Goal: Task Accomplishment & Management: Manage account settings

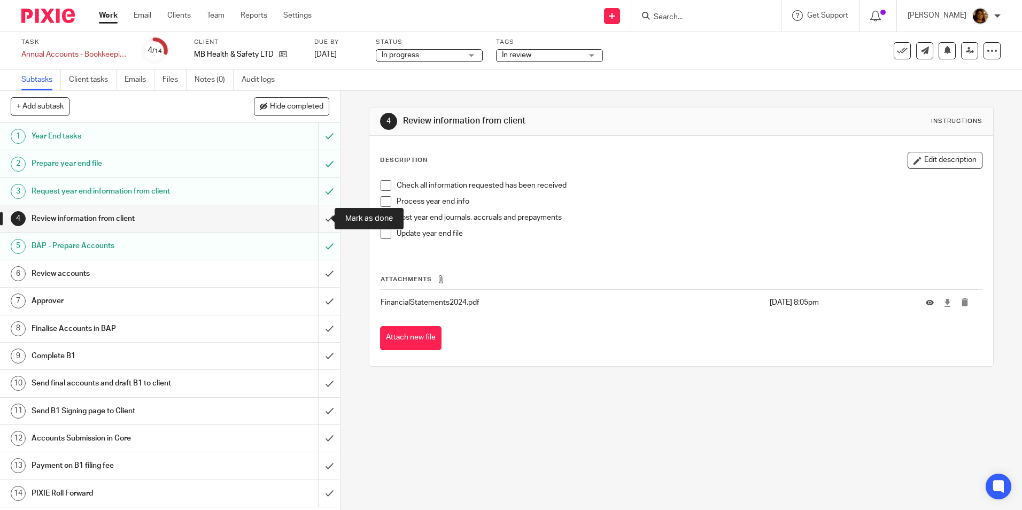
click at [316, 215] on input "submit" at bounding box center [170, 218] width 340 height 27
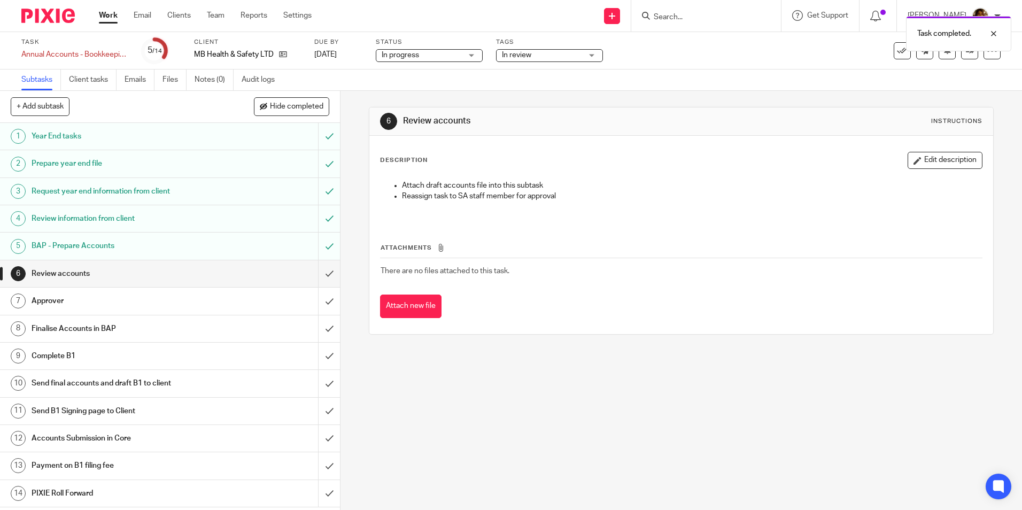
click at [559, 57] on span "In review" at bounding box center [542, 55] width 80 height 11
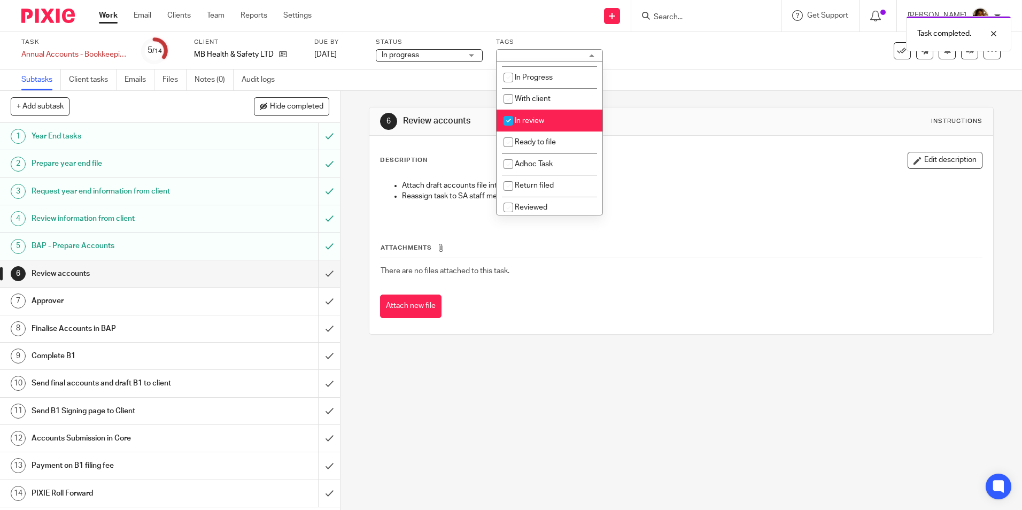
scroll to position [75, 0]
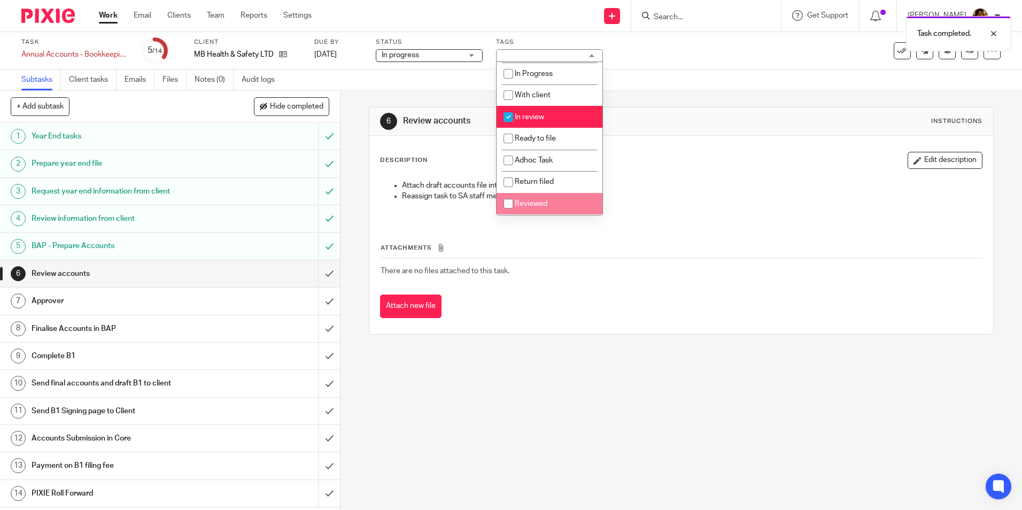
click at [522, 198] on li "Reviewed" at bounding box center [550, 204] width 106 height 22
checkbox input "true"
click at [514, 115] on input "checkbox" at bounding box center [508, 117] width 20 height 20
checkbox input "false"
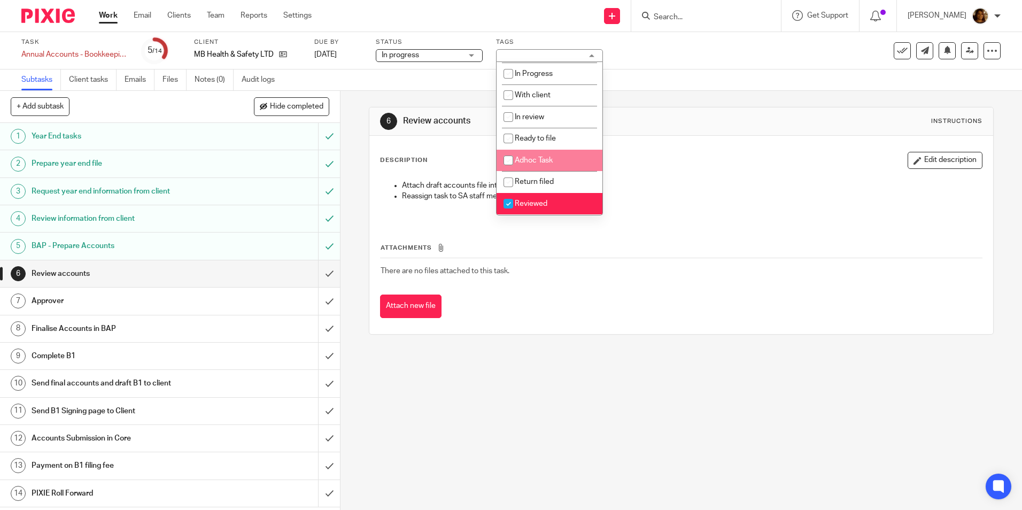
click at [618, 183] on p "Attach draft accounts file into this subtask" at bounding box center [691, 185] width 579 height 11
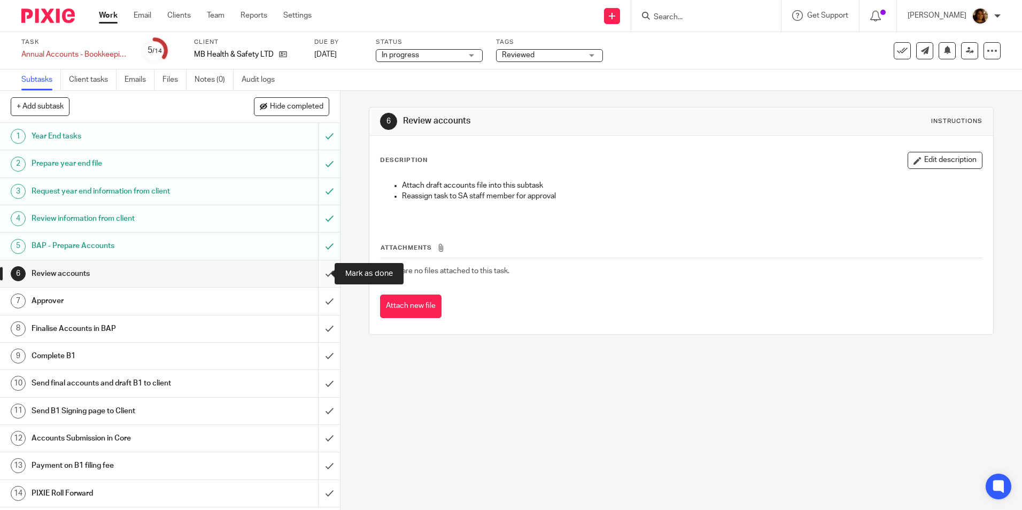
click at [315, 273] on input "submit" at bounding box center [170, 273] width 340 height 27
click at [102, 18] on link "Work" at bounding box center [108, 15] width 19 height 11
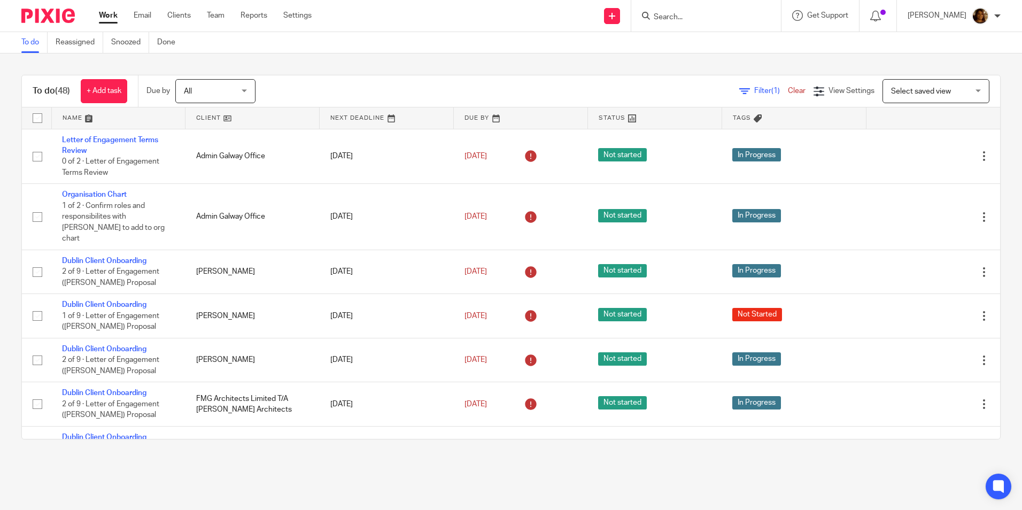
click at [73, 116] on link at bounding box center [119, 117] width 134 height 21
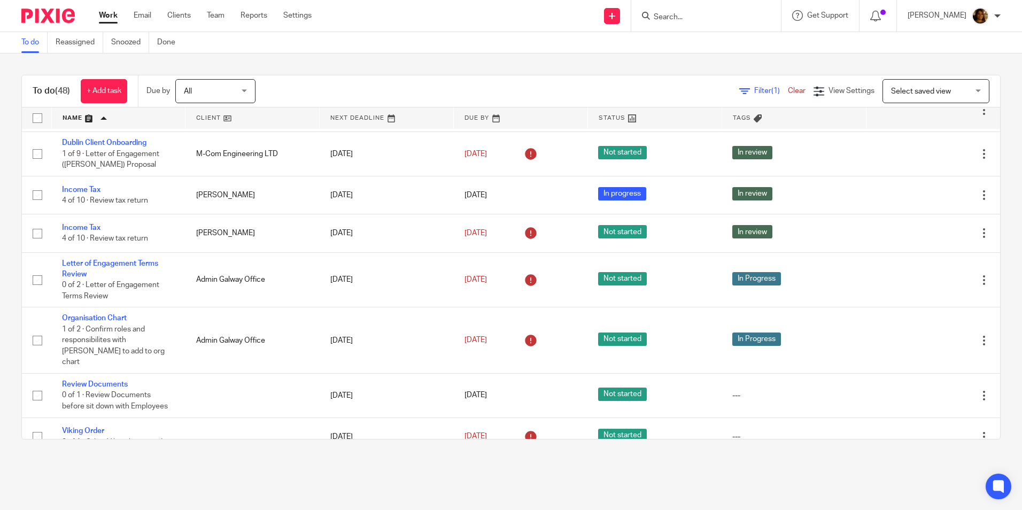
scroll to position [1772, 0]
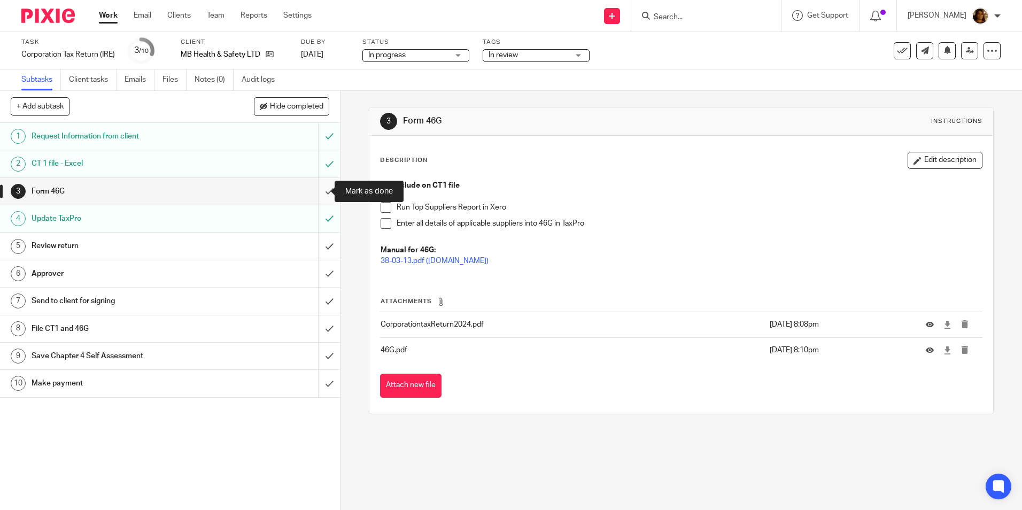
click at [317, 192] on input "submit" at bounding box center [170, 191] width 340 height 27
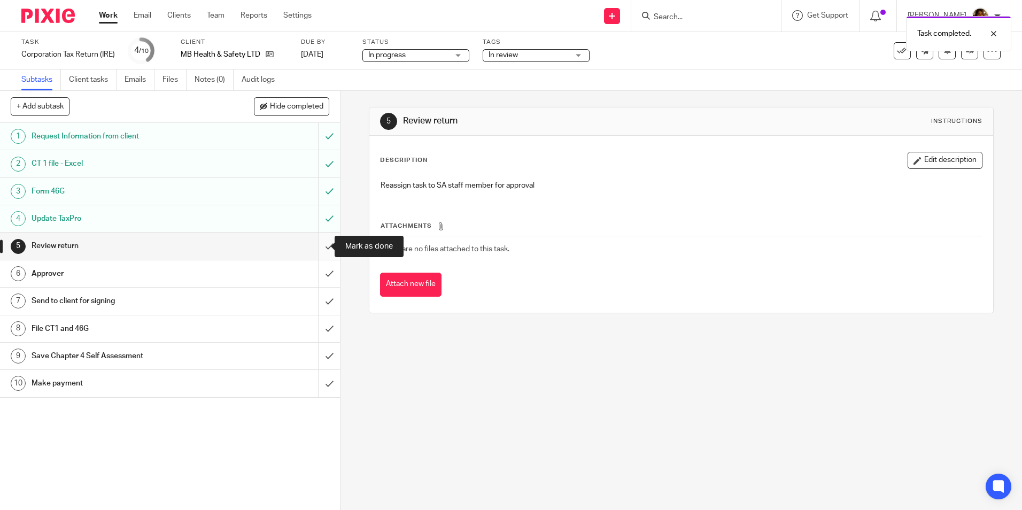
click at [319, 245] on input "submit" at bounding box center [170, 246] width 340 height 27
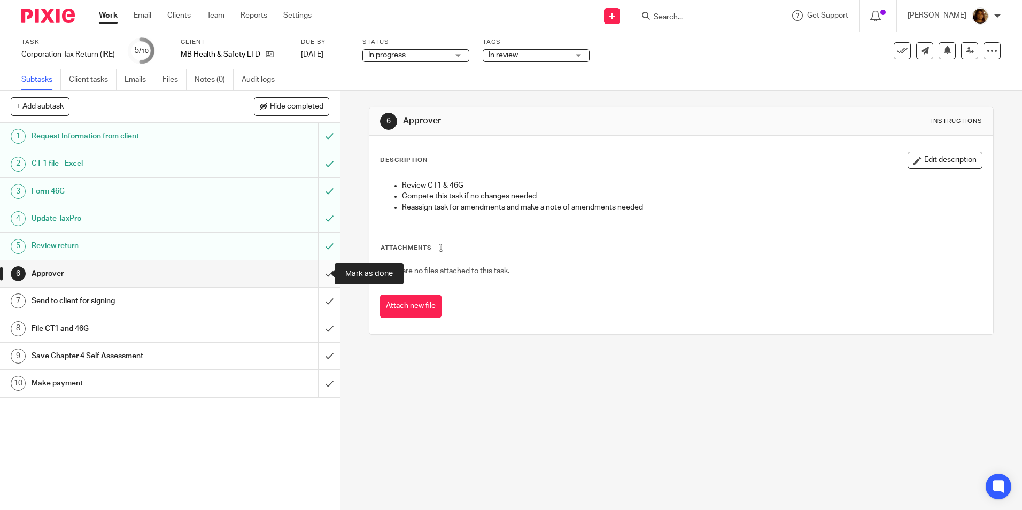
click at [320, 272] on input "submit" at bounding box center [170, 273] width 340 height 27
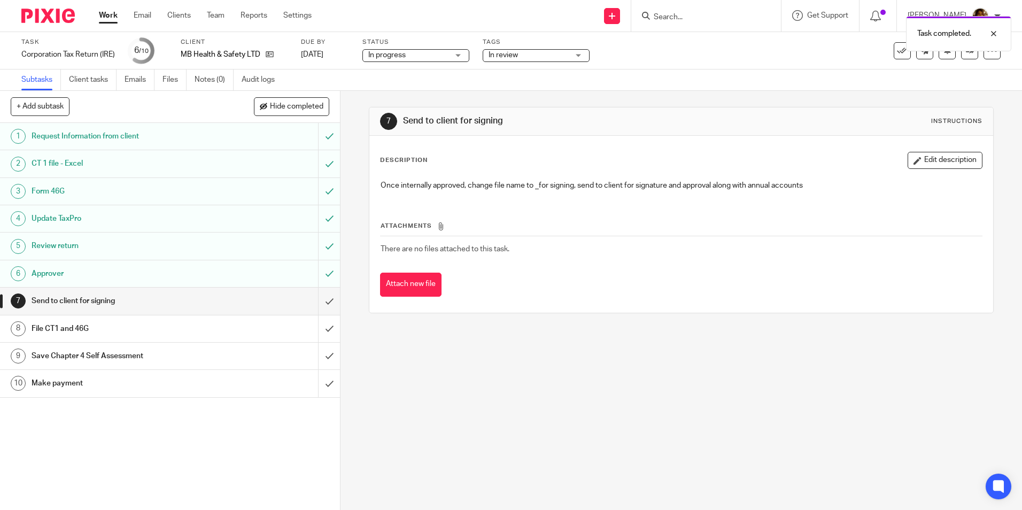
click at [565, 50] on div "Task completed." at bounding box center [761, 31] width 500 height 41
click at [579, 53] on div "In review" at bounding box center [536, 55] width 107 height 13
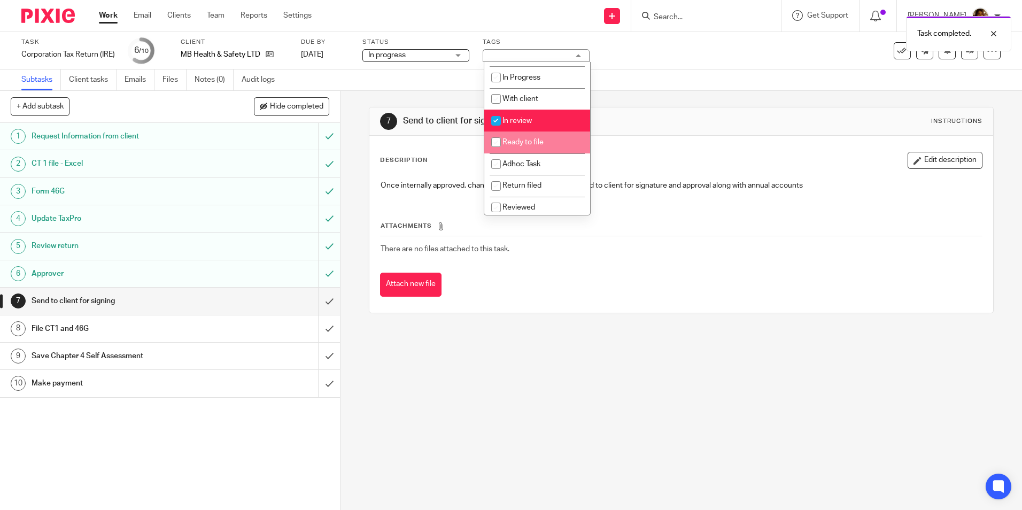
scroll to position [75, 0]
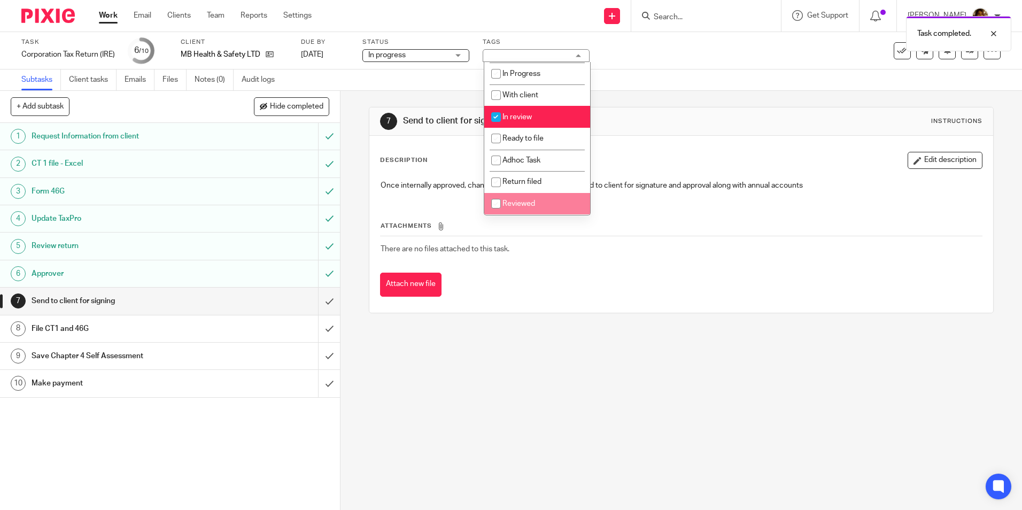
click at [530, 210] on li "Reviewed" at bounding box center [537, 204] width 106 height 22
checkbox input "true"
click at [512, 118] on span "In review" at bounding box center [516, 116] width 29 height 7
checkbox input "false"
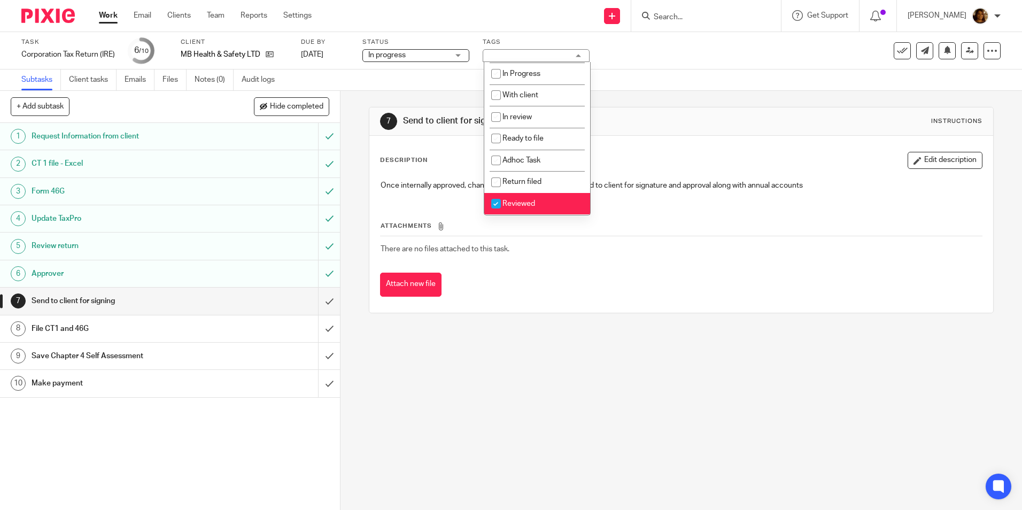
click at [615, 95] on div "7 Send to client for signing Instructions Description Edit description Once int…" at bounding box center [681, 210] width 624 height 238
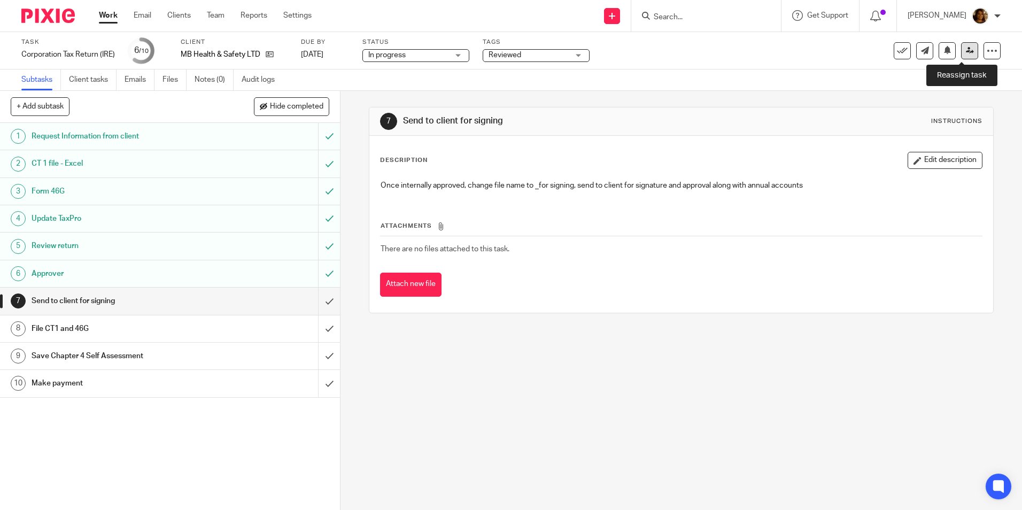
click at [961, 50] on link at bounding box center [969, 50] width 17 height 17
click at [742, 15] on input "Search" at bounding box center [701, 18] width 96 height 10
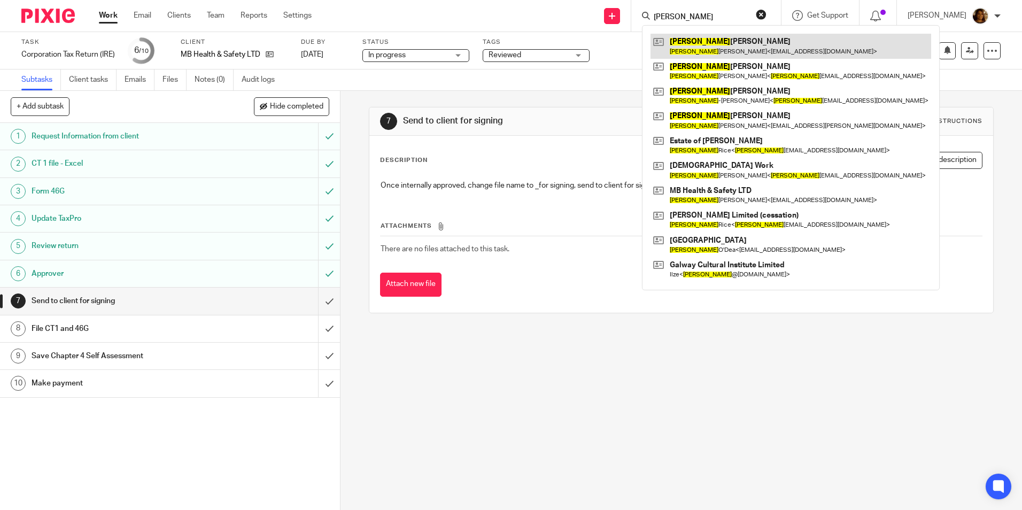
type input "mary"
click at [754, 43] on link at bounding box center [790, 46] width 281 height 25
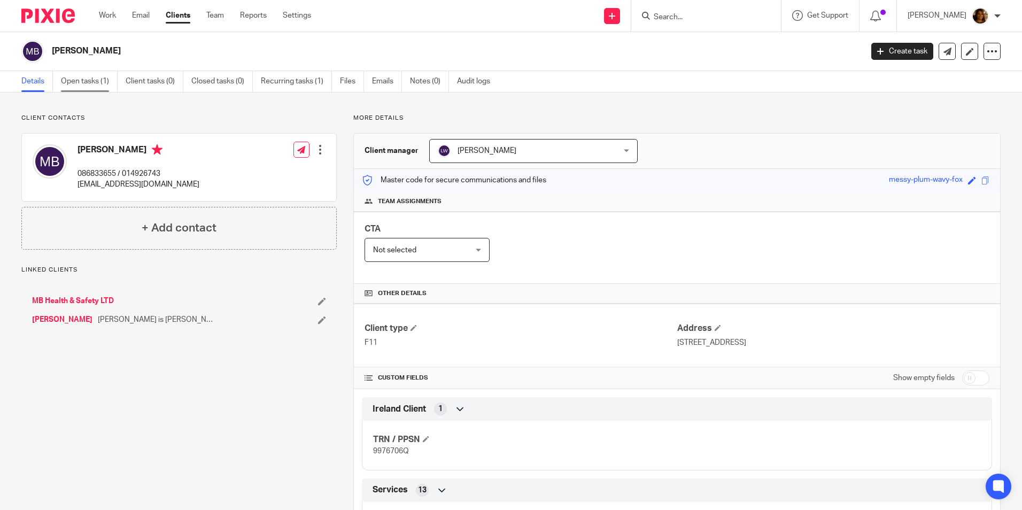
click at [99, 80] on link "Open tasks (1)" at bounding box center [89, 81] width 57 height 21
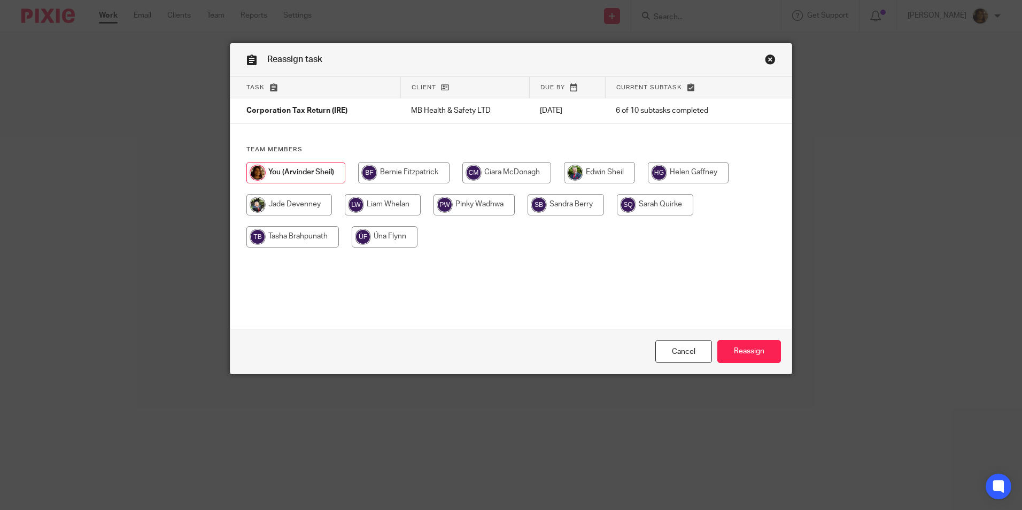
click at [391, 210] on input "radio" at bounding box center [383, 204] width 76 height 21
radio input "true"
click at [735, 352] on input "Reassign" at bounding box center [749, 351] width 64 height 23
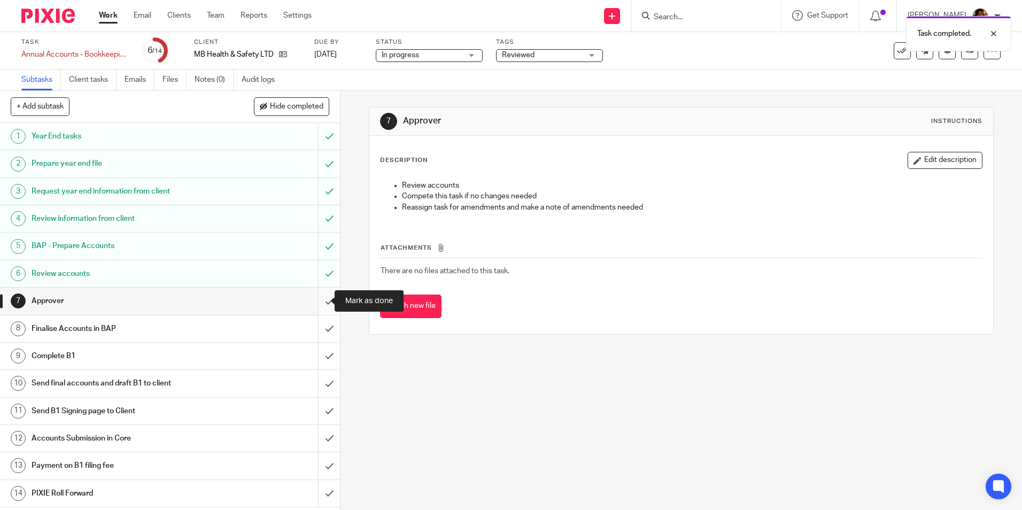
click at [317, 298] on input "submit" at bounding box center [170, 301] width 340 height 27
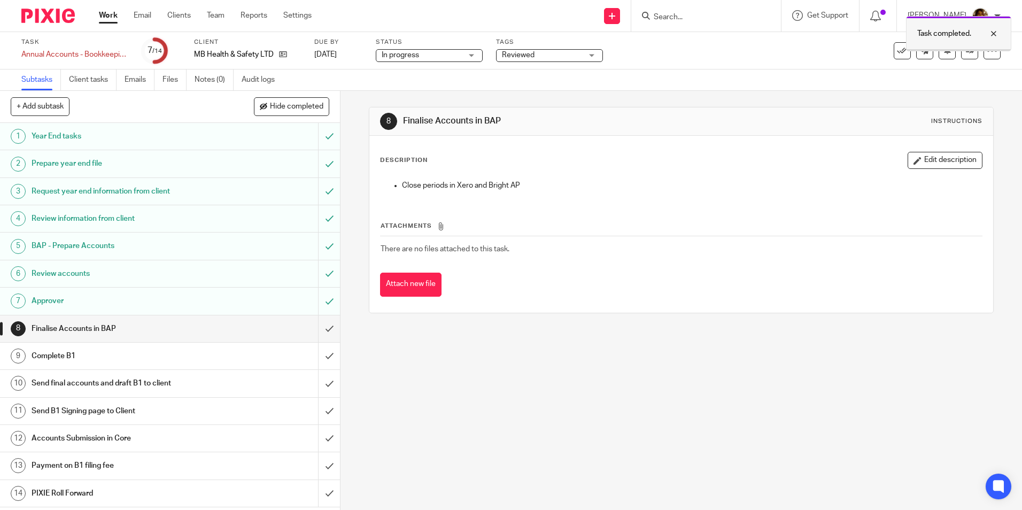
click at [996, 29] on div at bounding box center [985, 33] width 29 height 13
click at [961, 50] on link at bounding box center [969, 50] width 17 height 17
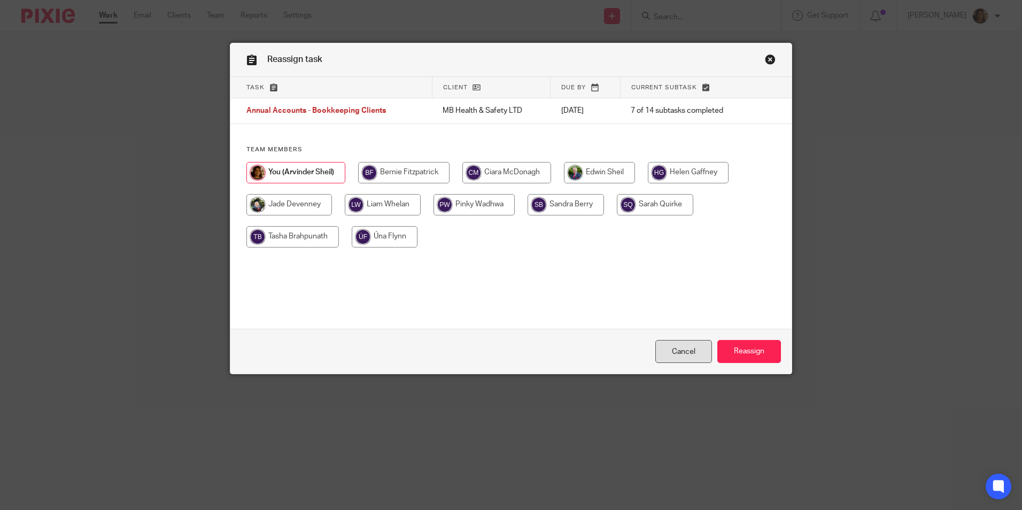
click at [682, 342] on link "Cancel" at bounding box center [683, 351] width 57 height 23
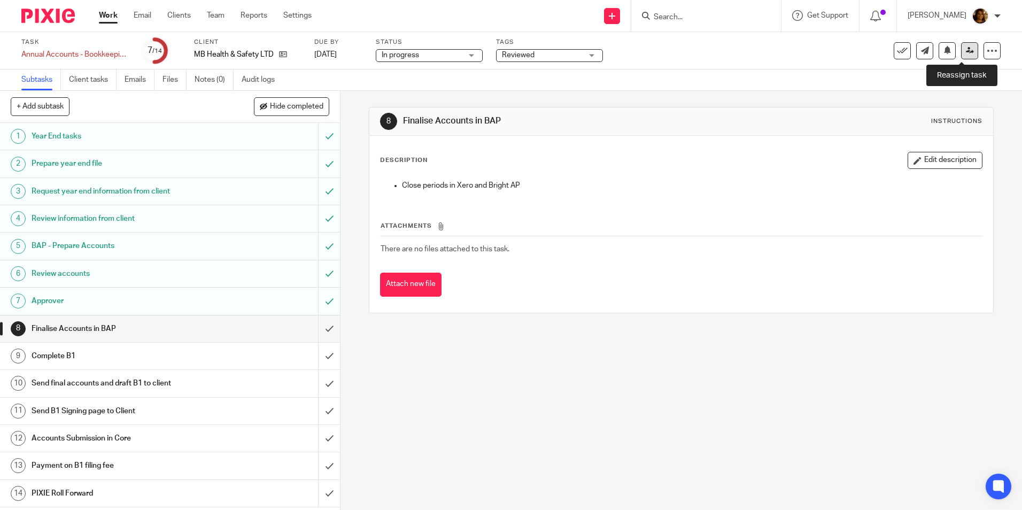
click at [964, 55] on link at bounding box center [969, 50] width 17 height 17
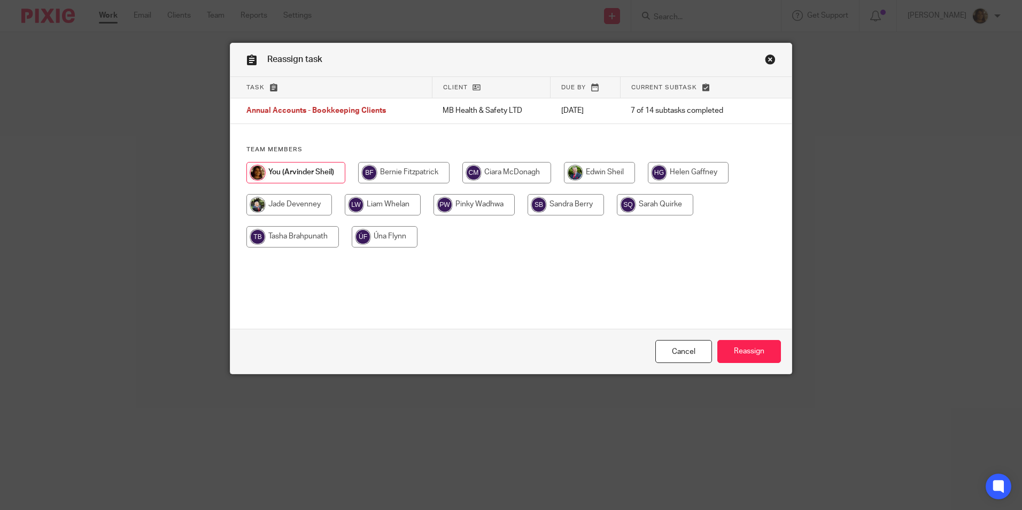
click at [399, 200] on input "radio" at bounding box center [383, 204] width 76 height 21
radio input "true"
click at [743, 359] on input "Reassign" at bounding box center [749, 351] width 64 height 23
